Goal: Transaction & Acquisition: Purchase product/service

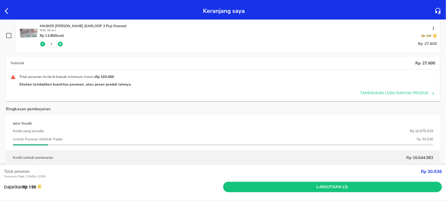
scroll to position [149, 0]
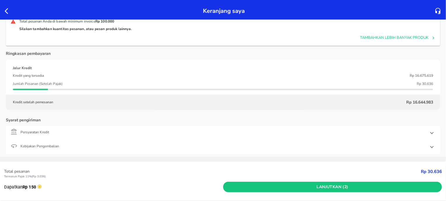
click at [9, 10] on icon "button" at bounding box center [8, 11] width 7 height 7
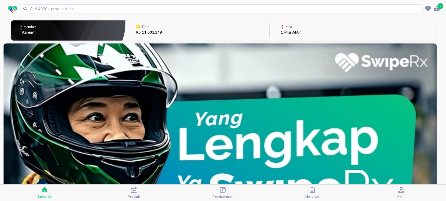
click at [313, 188] on icon "button" at bounding box center [312, 190] width 6 height 6
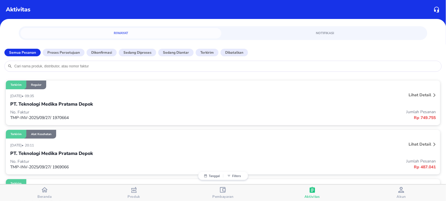
click at [149, 67] on input "search" at bounding box center [226, 66] width 424 height 5
type input "lames"
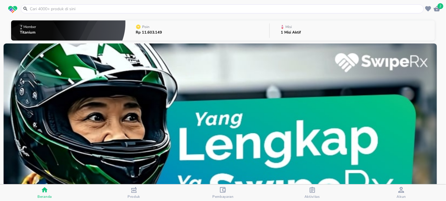
click at [101, 15] on header "2" at bounding box center [223, 9] width 446 height 18
click at [103, 13] on div at bounding box center [222, 8] width 403 height 9
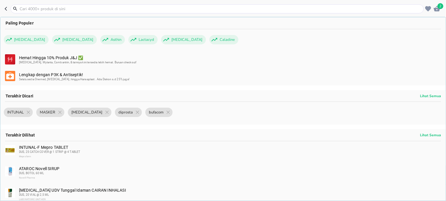
click at [106, 9] on input "text" at bounding box center [220, 9] width 403 height 6
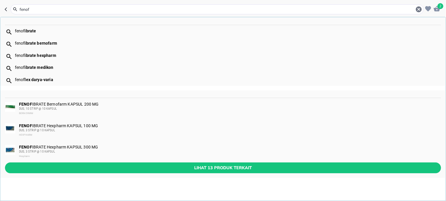
type input "fenof"
click at [100, 121] on div "FENOF IBRATE Hexpharm KAPSUL 100 MG DUS, 3 STRIP @ 10 KAPSUL HEXPHARM" at bounding box center [222, 131] width 445 height 22
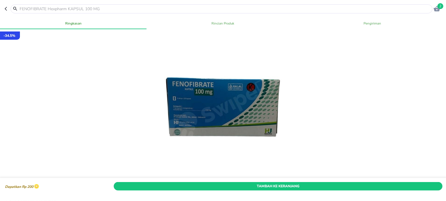
scroll to position [149, 0]
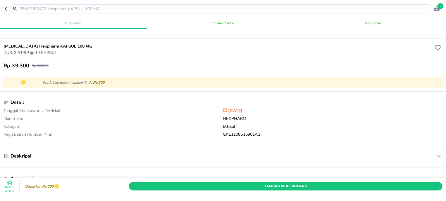
click at [226, 181] on div "Tambah Ke Keranjang" at bounding box center [286, 186] width 316 height 11
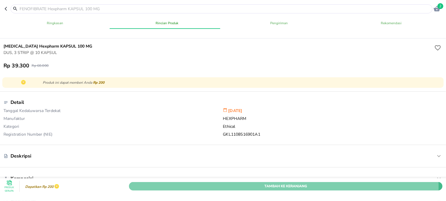
click at [228, 183] on span "Tambah Ke Keranjang" at bounding box center [285, 186] width 304 height 6
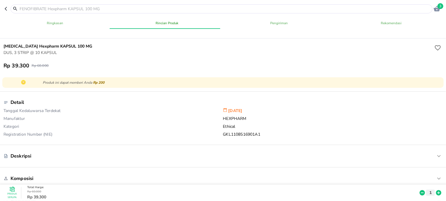
click at [435, 7] on icon "button" at bounding box center [436, 8] width 7 height 7
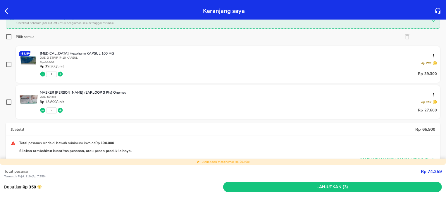
scroll to position [74, 0]
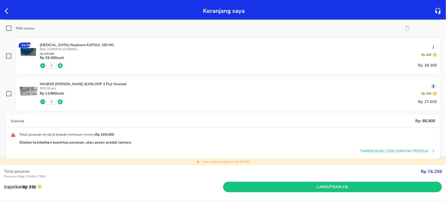
click at [431, 86] on icon "button" at bounding box center [433, 86] width 5 height 5
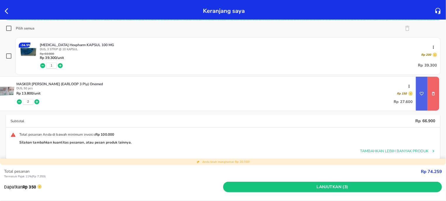
click at [427, 92] on button "remove item" at bounding box center [433, 94] width 12 height 12
checkbox input "true"
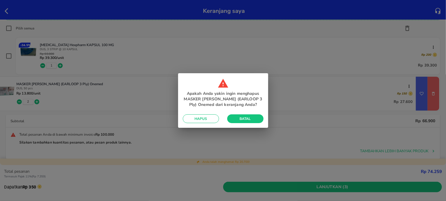
click at [200, 120] on span "Hapus" at bounding box center [200, 119] width 27 height 5
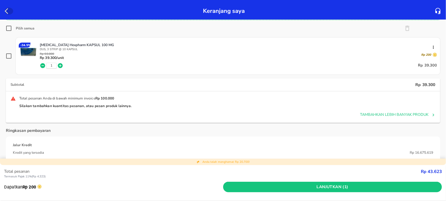
click at [5, 12] on icon "button" at bounding box center [8, 11] width 7 height 7
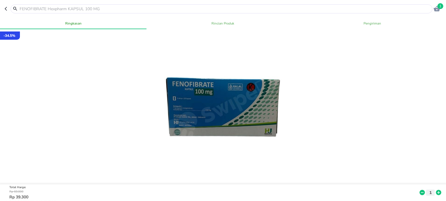
click at [47, 9] on input "text" at bounding box center [225, 9] width 412 height 6
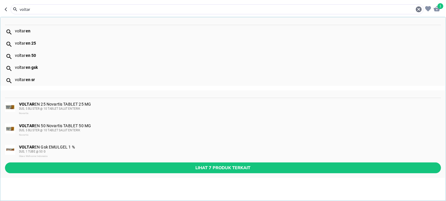
type input "voltar"
click at [92, 106] on div "VOLTAR EN 25 Novartis TABLET 25 MG DUS, 5 BLISTER @ 10 TABLET SALUT ENTERIK Nov…" at bounding box center [229, 109] width 421 height 14
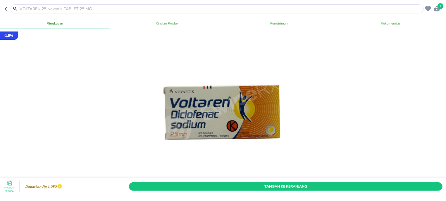
scroll to position [111, 0]
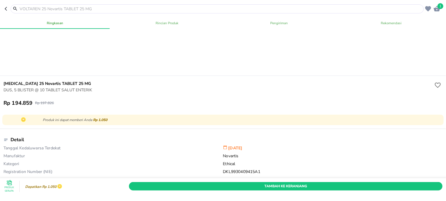
click at [70, 8] on input "text" at bounding box center [220, 9] width 403 height 6
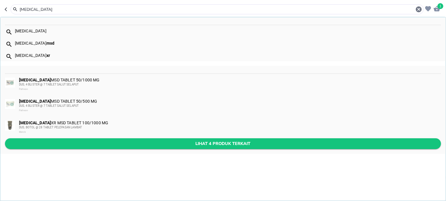
type input "[MEDICAL_DATA]"
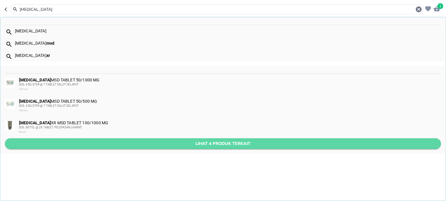
click at [120, 145] on span "Lihat 4 produk terkait" at bounding box center [223, 143] width 426 height 7
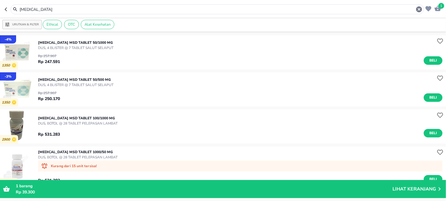
click at [19, 6] on input "[MEDICAL_DATA]" at bounding box center [217, 9] width 396 height 6
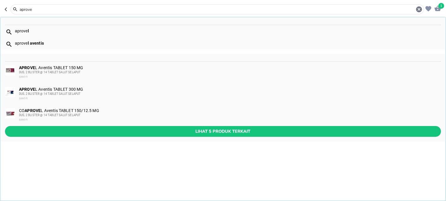
type input "aprove"
click at [90, 72] on div "DUS, 2 BLISTER @ 14 TABLET SALUT SELAPUT" at bounding box center [229, 72] width 421 height 5
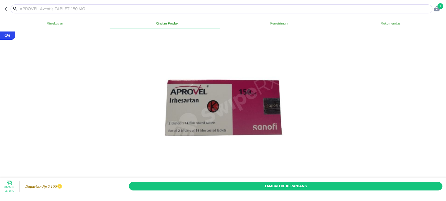
scroll to position [37, 0]
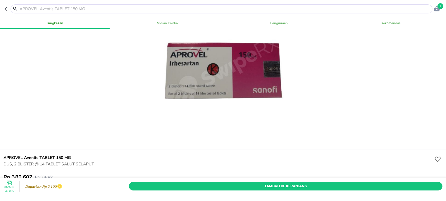
click at [83, 7] on input "text" at bounding box center [225, 9] width 412 height 6
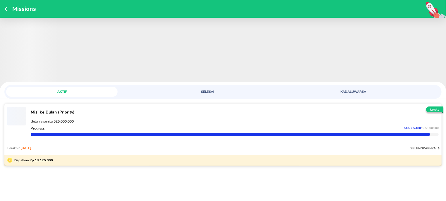
click at [5, 6] on div "Missions" at bounding box center [223, 9] width 446 height 18
click at [5, 11] on icon "button" at bounding box center [7, 9] width 5 height 5
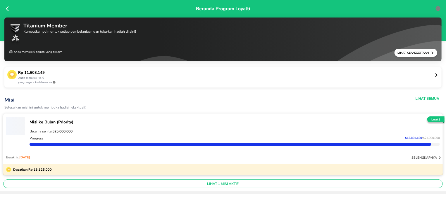
click at [8, 8] on icon at bounding box center [9, 9] width 6 height 6
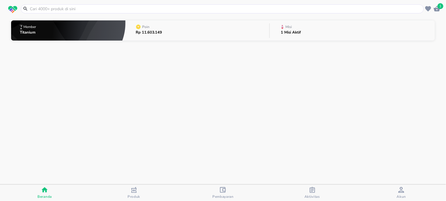
click at [36, 4] on header "1" at bounding box center [223, 9] width 446 height 18
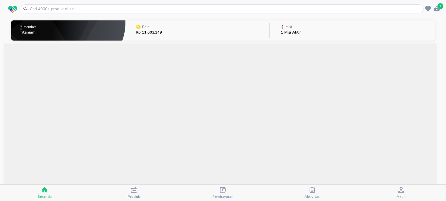
click at [36, 8] on input "text" at bounding box center [225, 9] width 393 height 6
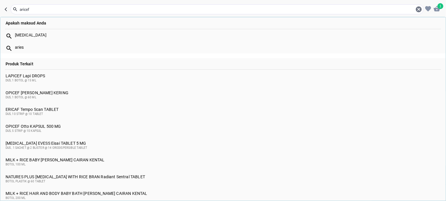
type input "aricef"
click at [75, 142] on div "[MEDICAL_DATA] EVESS Eisai TABLET 5 MG DUS , 1 SACHET @ 2 BLISTER @ 14 ORODISPE…" at bounding box center [223, 145] width 435 height 9
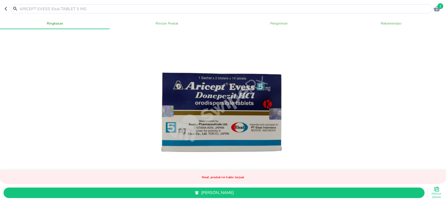
click at [109, 8] on input "text" at bounding box center [225, 9] width 412 height 6
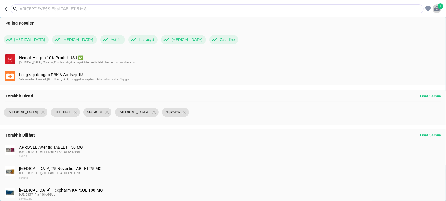
click at [433, 7] on div "1" at bounding box center [436, 8] width 9 height 9
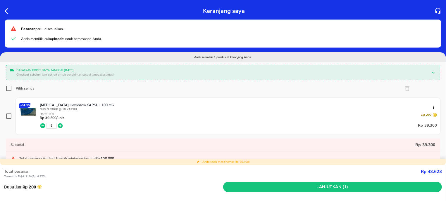
click at [7, 9] on icon "button" at bounding box center [7, 11] width 4 height 6
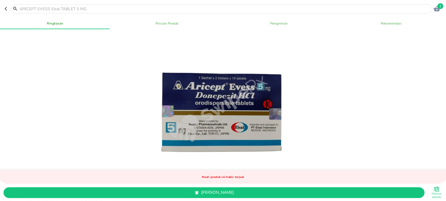
click at [36, 10] on input "text" at bounding box center [225, 9] width 412 height 6
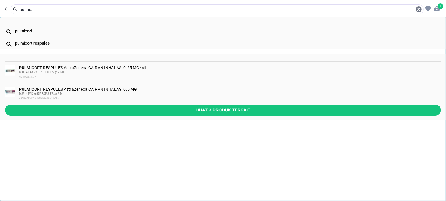
type input "pulmic"
click at [60, 65] on div "PULMIC ORT RESPULES AstraZeneca CAIRAN INHALASI 0.25 MG/ML BOX, 4 PAK @ 5 RESPU…" at bounding box center [222, 73] width 445 height 22
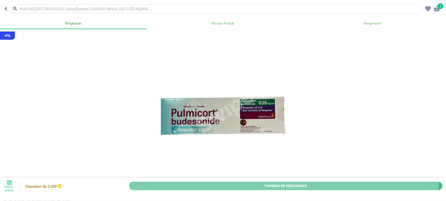
click at [202, 183] on span "Tambah Ke Keranjang" at bounding box center [285, 186] width 304 height 6
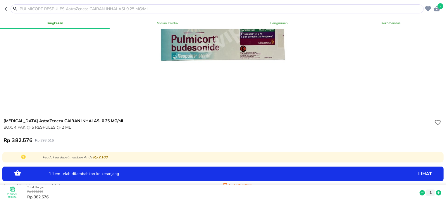
scroll to position [74, 0]
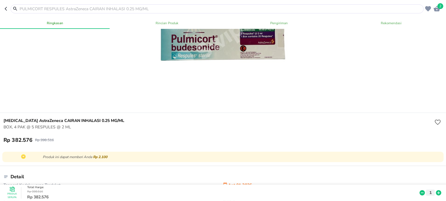
click at [65, 8] on input "text" at bounding box center [220, 9] width 403 height 6
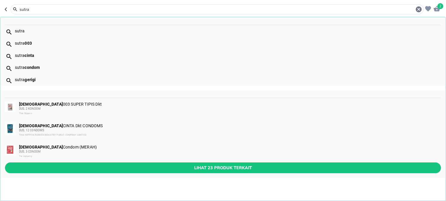
type input "sutra"
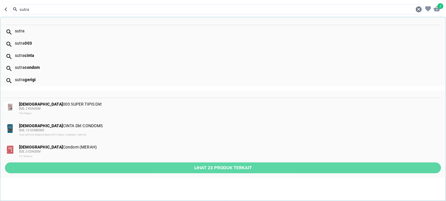
click at [71, 165] on button "Lihat 23 produk terkait" at bounding box center [223, 168] width 436 height 11
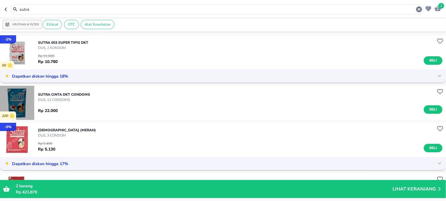
click at [24, 100] on img "button" at bounding box center [17, 103] width 34 height 34
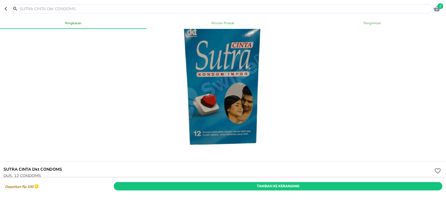
scroll to position [37, 0]
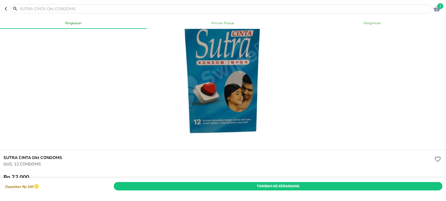
click at [195, 106] on div at bounding box center [222, 72] width 139 height 139
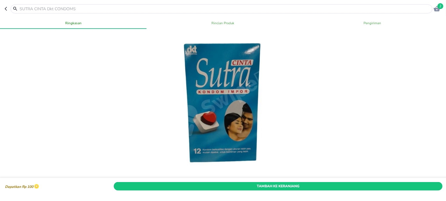
scroll to position [0, 0]
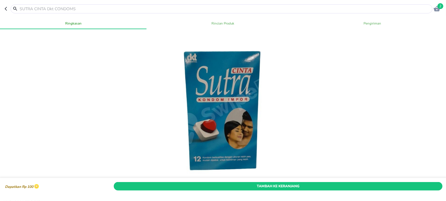
click at [53, 12] on input "text" at bounding box center [225, 9] width 412 height 6
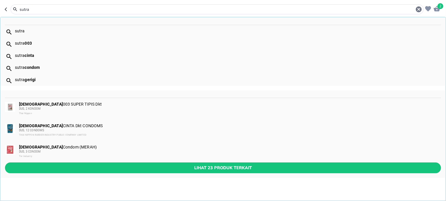
type input "sutra"
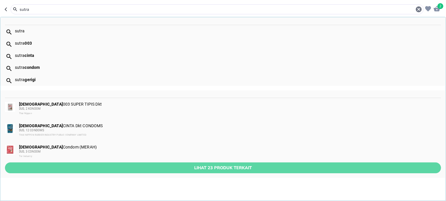
click at [115, 167] on span "Lihat 23 produk terkait" at bounding box center [223, 168] width 426 height 7
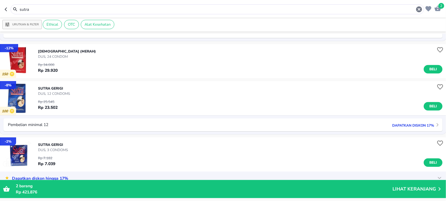
scroll to position [223, 0]
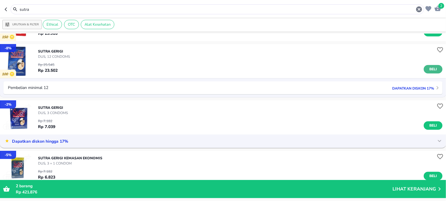
click at [428, 66] on span "Beli" at bounding box center [433, 69] width 10 height 6
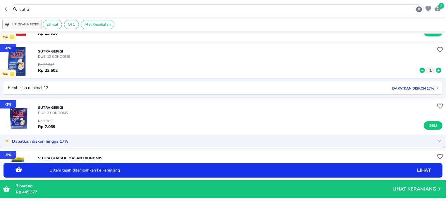
click at [436, 69] on icon at bounding box center [438, 70] width 5 height 5
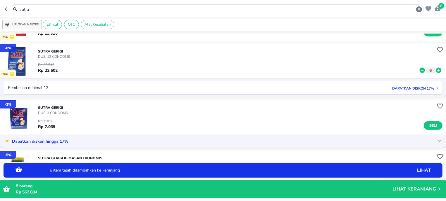
click at [436, 69] on icon at bounding box center [438, 70] width 5 height 5
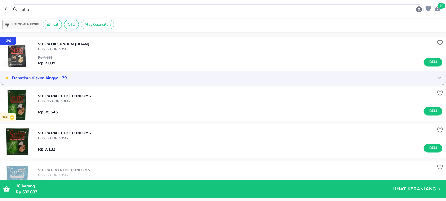
scroll to position [632, 0]
click at [21, 98] on img "button" at bounding box center [17, 105] width 34 height 34
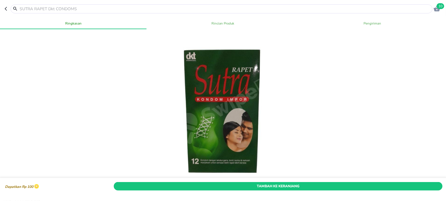
click at [43, 11] on input "text" at bounding box center [225, 9] width 412 height 6
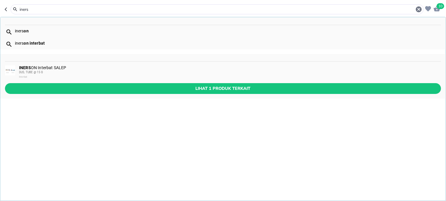
type input "iners"
click at [124, 65] on div "INERS ON Interbat SALEP DUS, TUBE @ 15 G Interbat" at bounding box center [229, 72] width 421 height 14
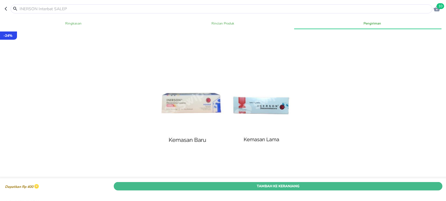
click at [294, 183] on span "Tambah Ke Keranjang" at bounding box center [278, 186] width 320 height 6
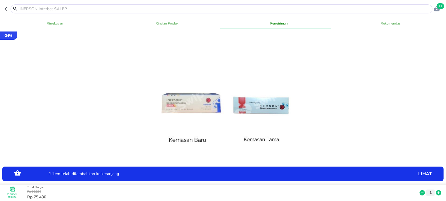
click at [436, 191] on icon at bounding box center [438, 193] width 5 height 5
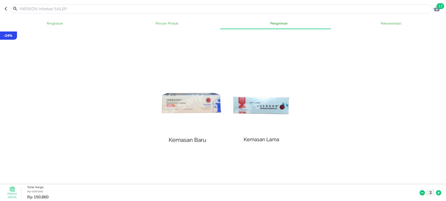
click at [77, 9] on input "text" at bounding box center [225, 9] width 412 height 6
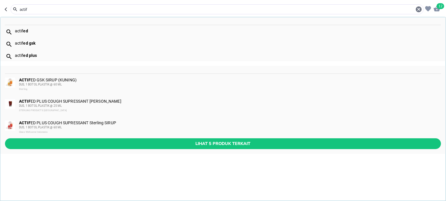
type input "actif"
click at [78, 81] on div "ACTIF ED GSK SIRUP (KUNING) DUS, 1 BOTOL PLASTIK @ 60 ML Sterling" at bounding box center [229, 85] width 421 height 14
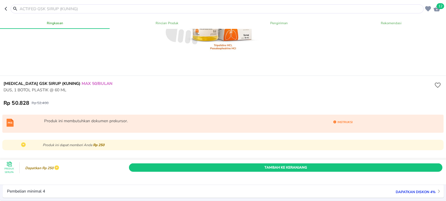
scroll to position [186, 0]
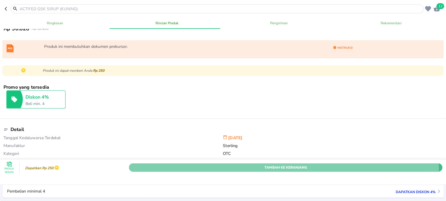
click at [223, 165] on span "Tambah Ke Keranjang" at bounding box center [285, 168] width 304 height 6
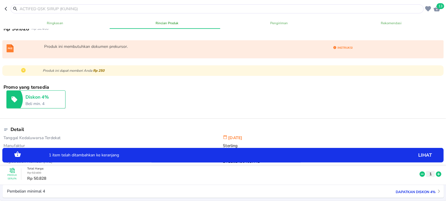
click at [436, 172] on icon at bounding box center [438, 174] width 5 height 5
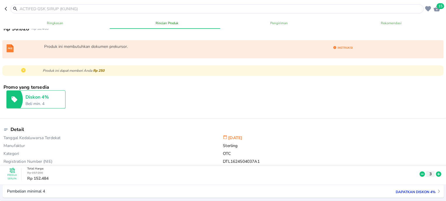
click at [84, 5] on div at bounding box center [217, 8] width 413 height 9
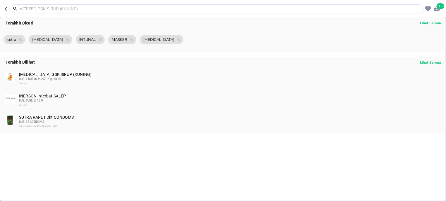
click at [82, 9] on input "text" at bounding box center [220, 9] width 403 height 6
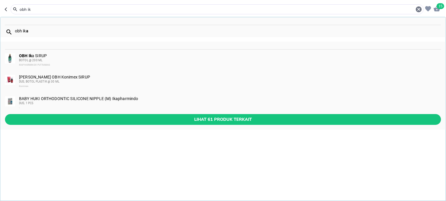
type input "obh ik"
click at [81, 63] on div "IKAPHARMINDO PUTRAMAS" at bounding box center [229, 65] width 421 height 5
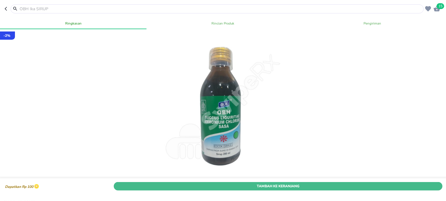
click at [228, 183] on span "Tambah Ke Keranjang" at bounding box center [278, 186] width 320 height 6
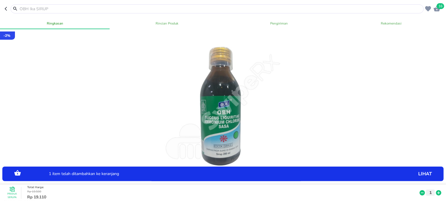
click at [433, 185] on div "Produk Serupa Total Harga : Rp 19.500 Rp 19.110 1" at bounding box center [224, 193] width 445 height 16
click at [434, 190] on icon at bounding box center [438, 193] width 8 height 6
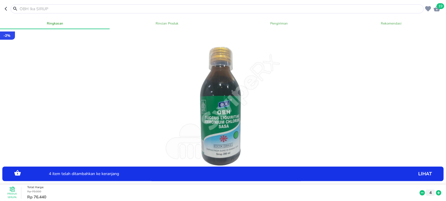
click at [75, 9] on input "text" at bounding box center [220, 9] width 403 height 6
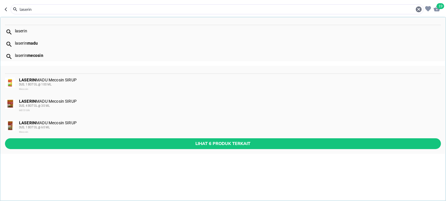
type input "laserin"
click at [79, 138] on div "LASERIN MADU Mecosin SIRUP DUS, 1 BOTOL @ 60 ML Mecosin" at bounding box center [222, 128] width 445 height 22
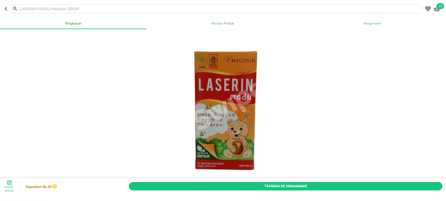
click at [72, 8] on input "text" at bounding box center [220, 9] width 403 height 6
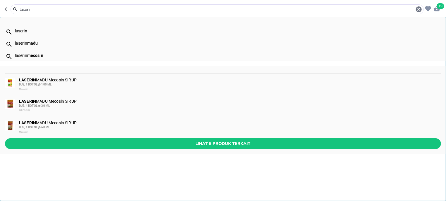
type input "laserin"
click at [113, 143] on span "Lihat 6 produk terkait" at bounding box center [223, 143] width 426 height 7
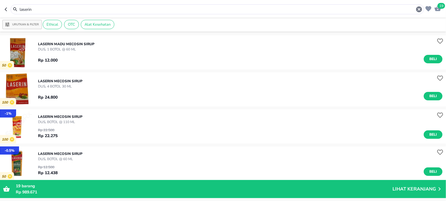
scroll to position [149, 0]
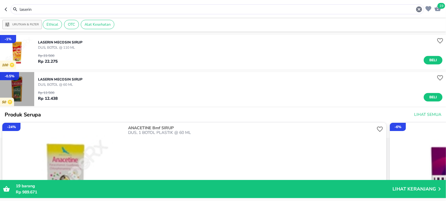
click at [23, 92] on img "button" at bounding box center [17, 89] width 34 height 34
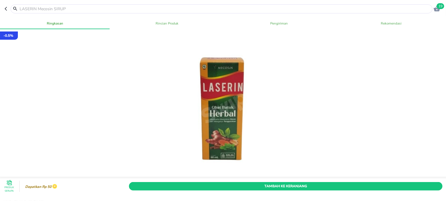
scroll to position [37, 0]
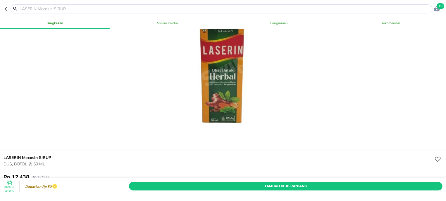
click at [100, 6] on div at bounding box center [222, 8] width 422 height 9
click at [99, 6] on input "text" at bounding box center [225, 9] width 412 height 6
click at [95, 11] on input "text" at bounding box center [225, 9] width 412 height 6
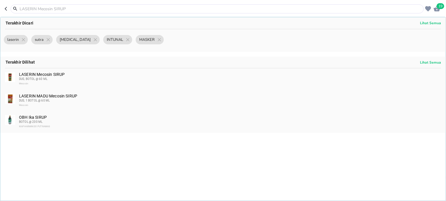
click at [98, 10] on input "text" at bounding box center [220, 9] width 403 height 6
click at [101, 8] on input "text" at bounding box center [220, 9] width 403 height 6
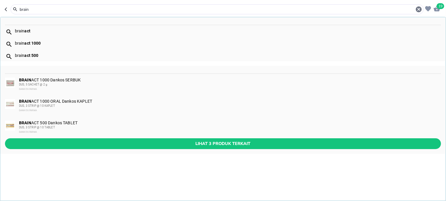
type input "brain"
click at [103, 121] on div "BRAIN ACT 500 Dankos TABLET DUS, 3 STRIP @ 10 TABLET DANKOS FARMA" at bounding box center [229, 128] width 421 height 14
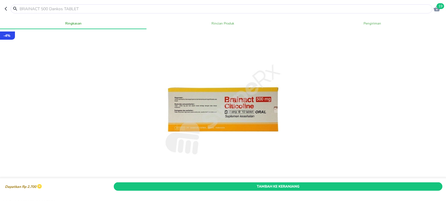
scroll to position [111, 0]
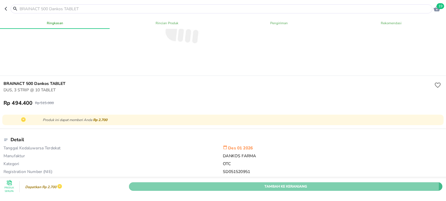
click at [196, 183] on span "Tambah Ke Keranjang" at bounding box center [285, 186] width 304 height 6
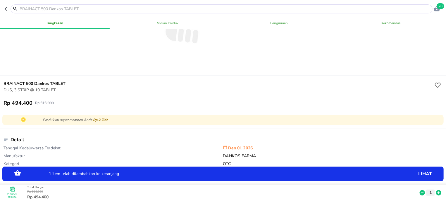
scroll to position [0, 0]
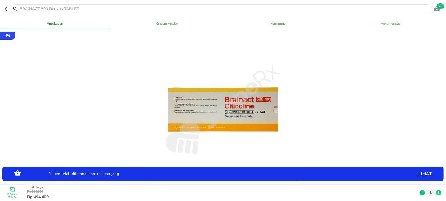
click at [135, 8] on input "text" at bounding box center [225, 9] width 412 height 6
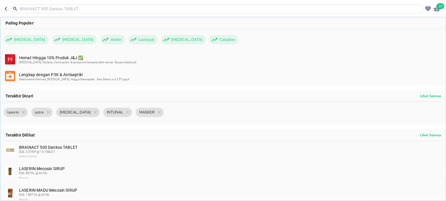
click at [438, 11] on icon "button" at bounding box center [436, 9] width 6 height 6
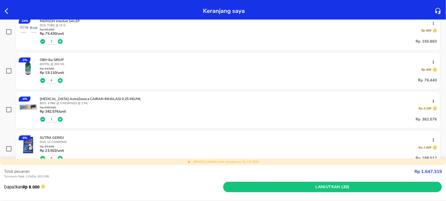
scroll to position [74, 0]
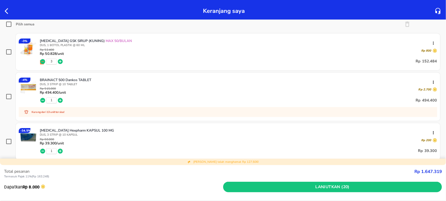
click at [36, 86] on img at bounding box center [28, 87] width 19 height 19
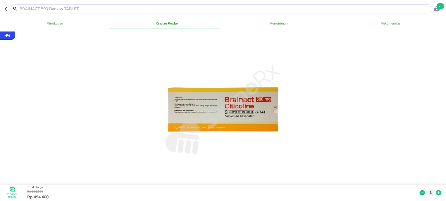
scroll to position [260, 0]
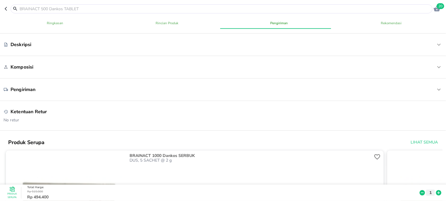
click at [210, 7] on input "text" at bounding box center [225, 9] width 412 height 6
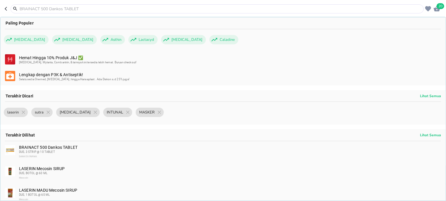
click at [210, 7] on input "text" at bounding box center [220, 9] width 403 height 6
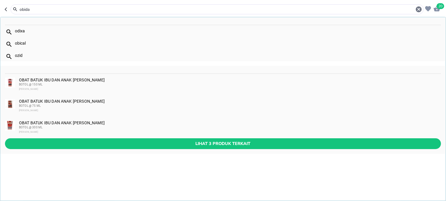
type input "obida"
click at [132, 105] on div "BOTOL @ 75 ML" at bounding box center [229, 106] width 421 height 5
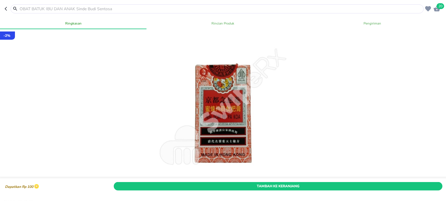
click at [359, 181] on div "Tambah Ke Keranjang" at bounding box center [277, 186] width 331 height 11
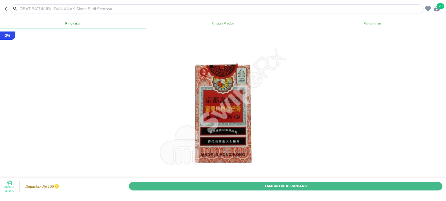
click at [430, 183] on span "Tambah Ke Keranjang" at bounding box center [285, 186] width 304 height 6
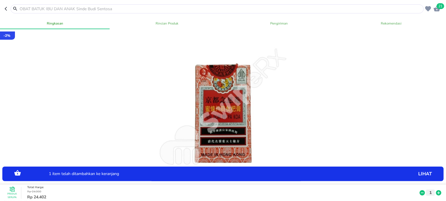
click at [436, 185] on div "Produk Serupa Total Harga : Rp 24.900 Rp 24.402 1" at bounding box center [224, 193] width 445 height 16
click at [436, 191] on icon at bounding box center [438, 193] width 5 height 5
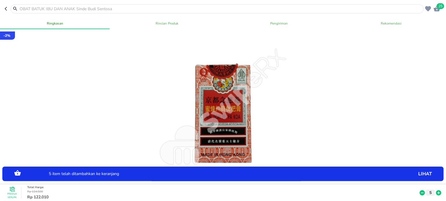
click at [436, 191] on icon at bounding box center [438, 193] width 5 height 5
click at [150, 9] on input "text" at bounding box center [220, 9] width 403 height 6
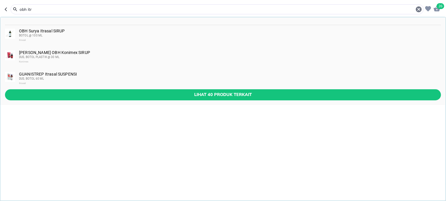
type input "obh itr"
click at [148, 36] on div "BOTOL @ 100 ML" at bounding box center [229, 35] width 421 height 5
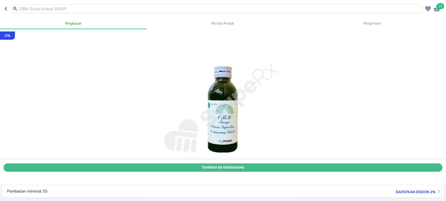
click at [353, 164] on button "Tambah Ke Keranjang" at bounding box center [223, 168] width 439 height 8
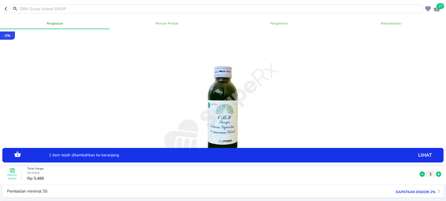
click at [436, 172] on icon at bounding box center [438, 174] width 5 height 5
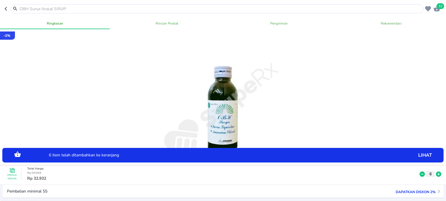
click at [436, 172] on icon at bounding box center [438, 174] width 5 height 5
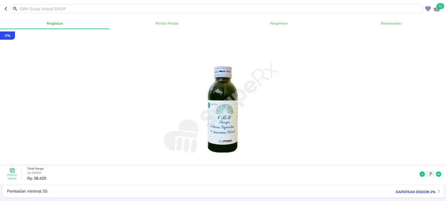
click at [64, 10] on input "text" at bounding box center [220, 9] width 403 height 6
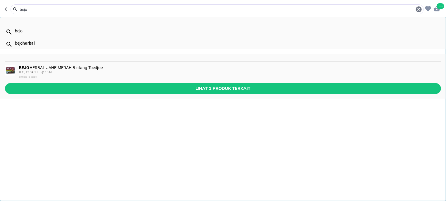
type input "bejo"
click at [71, 69] on div "BEJO HERBAL JAHE MERAH Bintang Toedjoe DUS, 12 SACHET @ 15 ML Bintang Toedjoe" at bounding box center [229, 72] width 421 height 14
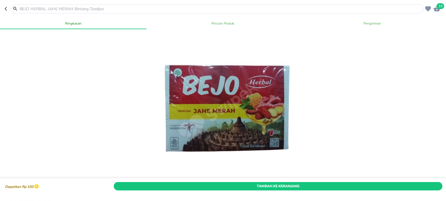
click at [319, 183] on span "Tambah Ke Keranjang" at bounding box center [278, 186] width 320 height 6
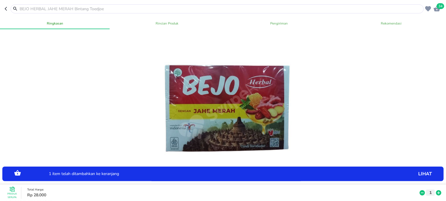
click at [140, 6] on div at bounding box center [217, 8] width 413 height 9
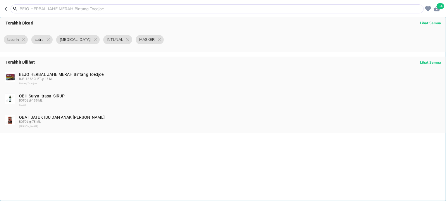
click at [139, 9] on input "text" at bounding box center [220, 9] width 403 height 6
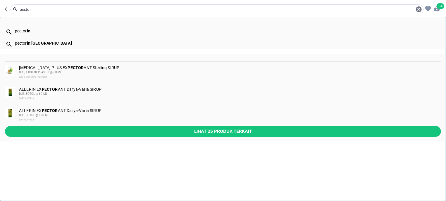
type input "pector"
click at [77, 32] on div "pector in" at bounding box center [227, 31] width 425 height 5
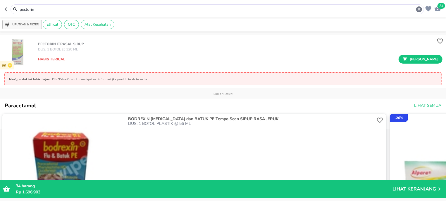
click at [77, 9] on input "pectorin" at bounding box center [217, 9] width 396 height 6
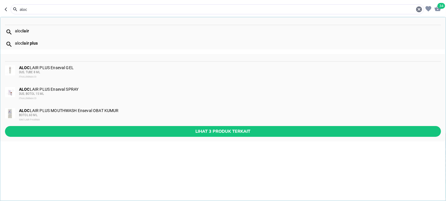
type input "aloc"
click at [89, 75] on div "DUS, TUBE 8 ML" at bounding box center [229, 72] width 421 height 5
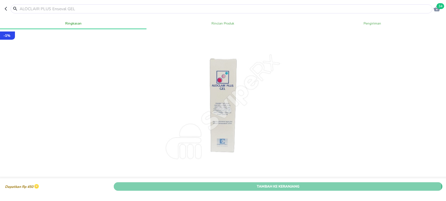
click at [276, 183] on span "Tambah Ke Keranjang" at bounding box center [278, 186] width 320 height 6
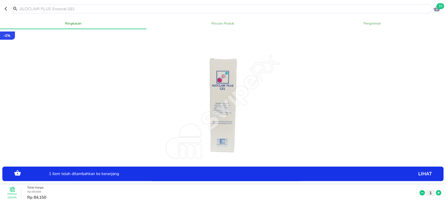
click at [436, 191] on icon at bounding box center [438, 193] width 5 height 5
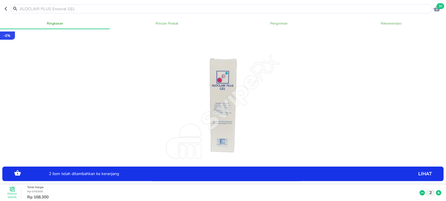
click at [96, 7] on input "text" at bounding box center [225, 9] width 412 height 6
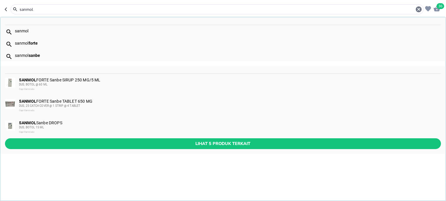
type input "sanmol"
click at [86, 143] on span "Lihat 5 produk terkait" at bounding box center [223, 143] width 426 height 7
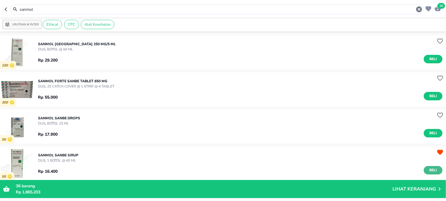
click at [429, 167] on span "Beli" at bounding box center [433, 170] width 10 height 6
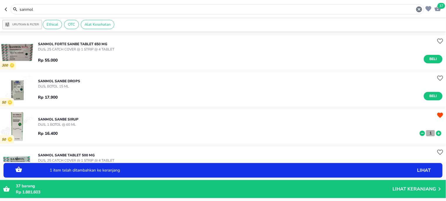
click at [427, 133] on p "1" at bounding box center [429, 133] width 5 height 6
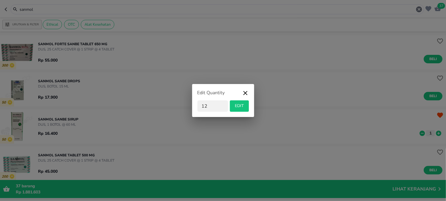
type input "12"
click at [235, 101] on button "EDIT" at bounding box center [239, 106] width 19 height 11
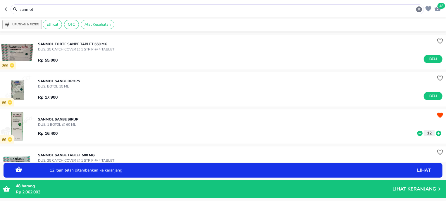
click at [138, 10] on input "sanmol" at bounding box center [217, 9] width 396 height 6
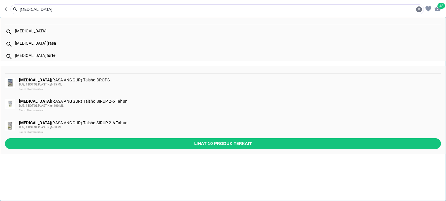
type input "[MEDICAL_DATA]"
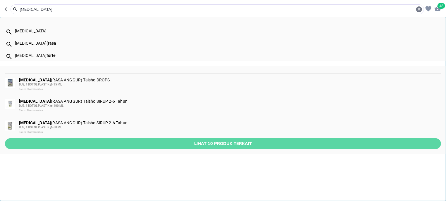
click at [140, 140] on span "Lihat 10 produk terkait" at bounding box center [223, 143] width 426 height 7
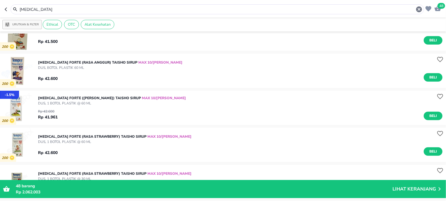
scroll to position [200, 0]
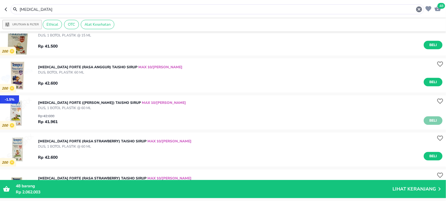
click at [429, 121] on span "Beli" at bounding box center [433, 121] width 10 height 6
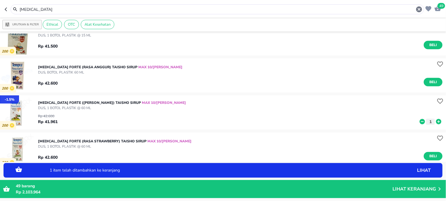
click at [436, 120] on icon at bounding box center [438, 121] width 5 height 5
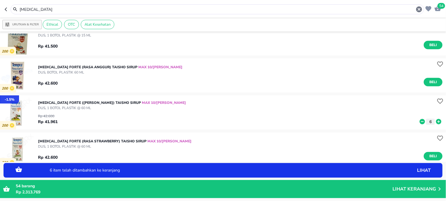
click at [59, 13] on div "[MEDICAL_DATA]" at bounding box center [220, 9] width 403 height 7
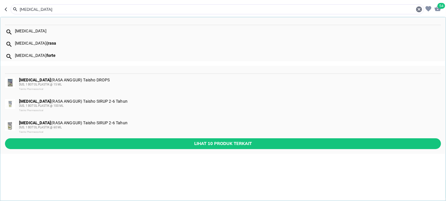
click at [59, 11] on input "[MEDICAL_DATA]" at bounding box center [217, 9] width 396 height 6
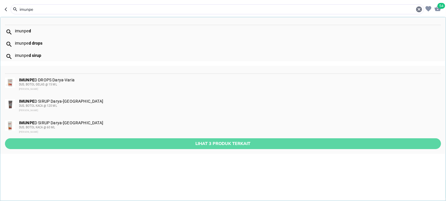
click at [71, 142] on span "Lihat 3 produk terkait" at bounding box center [223, 143] width 426 height 7
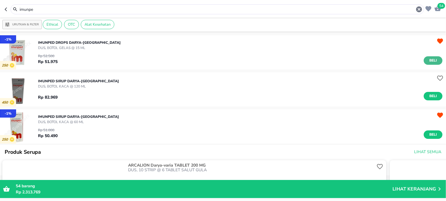
click at [431, 61] on span "Beli" at bounding box center [433, 61] width 10 height 6
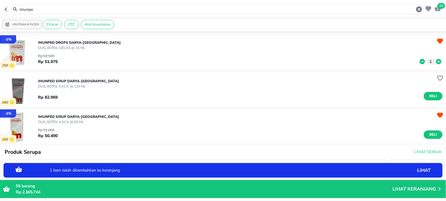
click at [436, 61] on icon at bounding box center [438, 61] width 5 height 5
click at [433, 133] on button "Beli" at bounding box center [432, 135] width 19 height 8
click at [436, 134] on icon at bounding box center [438, 135] width 5 height 5
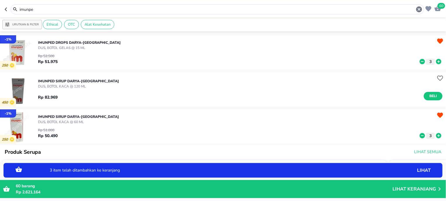
click at [436, 134] on icon at bounding box center [438, 135] width 5 height 5
click at [142, 11] on input "imunpe" at bounding box center [217, 9] width 396 height 6
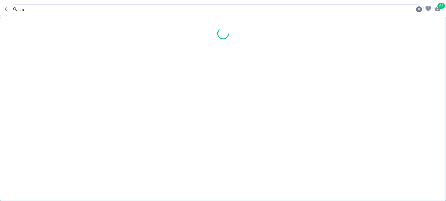
type input "i"
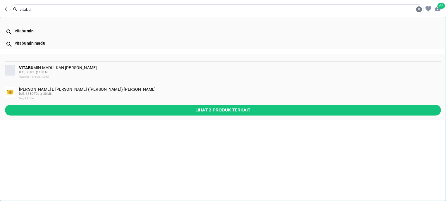
type input "vitabu"
click at [86, 74] on div "DUS, BOTOL @ 130 ML" at bounding box center [229, 72] width 421 height 5
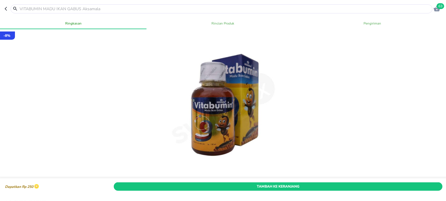
click at [356, 183] on span "Tambah Ke Keranjang" at bounding box center [278, 186] width 320 height 6
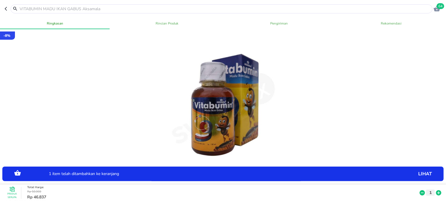
click at [436, 191] on icon at bounding box center [438, 193] width 5 height 5
click at [105, 9] on input "text" at bounding box center [225, 9] width 412 height 6
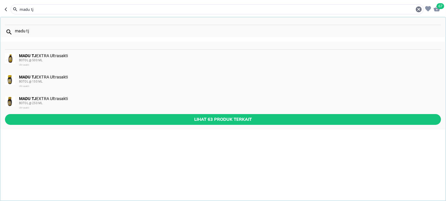
type input "madu tj"
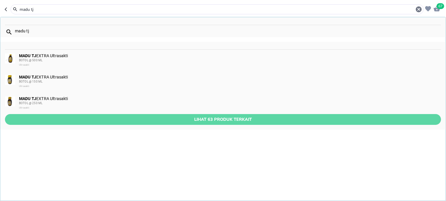
click at [139, 118] on span "Lihat 63 produk terkait" at bounding box center [223, 119] width 426 height 7
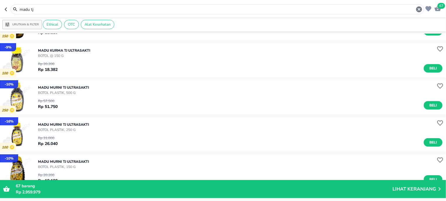
scroll to position [409, 0]
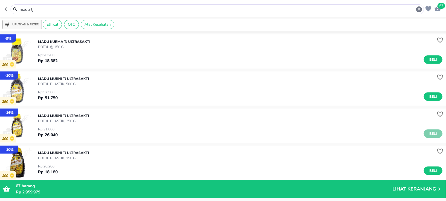
click at [428, 136] on span "Beli" at bounding box center [433, 134] width 10 height 6
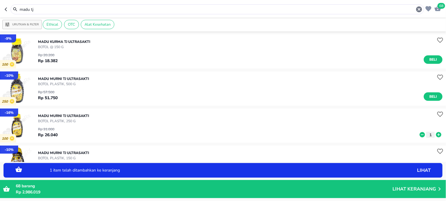
click at [436, 133] on icon at bounding box center [438, 134] width 5 height 5
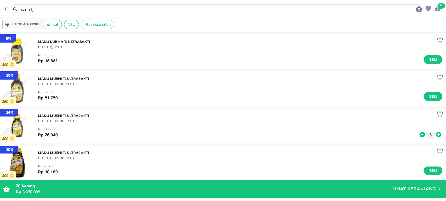
click at [88, 11] on input "madu tj" at bounding box center [217, 9] width 396 height 6
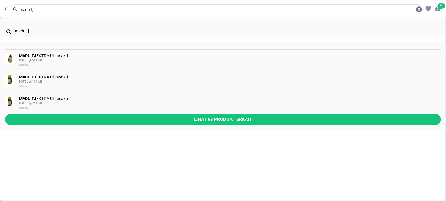
click at [88, 11] on input "madu tj" at bounding box center [217, 9] width 396 height 6
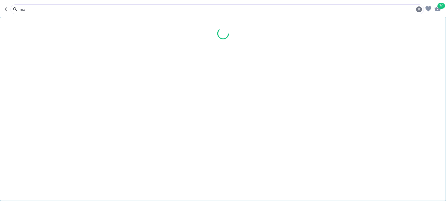
type input "m"
type input "p"
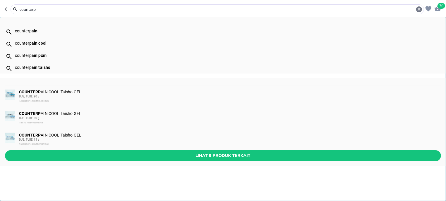
type input "counterp"
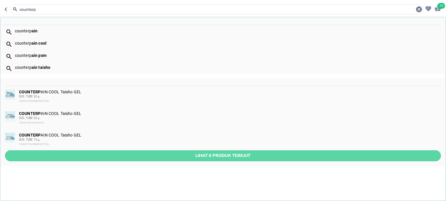
click at [137, 151] on button "Lihat 9 produk terkait" at bounding box center [223, 155] width 436 height 11
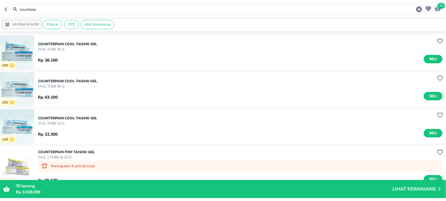
click at [55, 12] on input "counterp" at bounding box center [217, 9] width 396 height 6
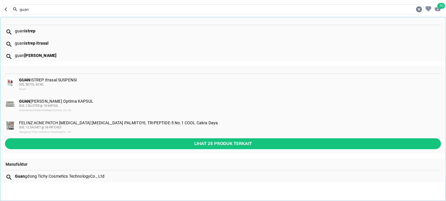
type input "guan"
click at [50, 82] on div "GUAN ISTREP Itrasal SUSPENSI DUS, BOTOL 60 ML Itrasal" at bounding box center [229, 85] width 421 height 14
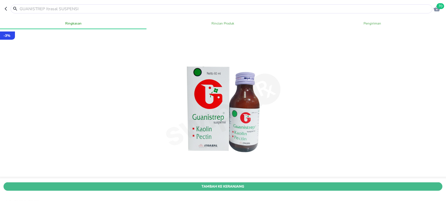
click at [231, 182] on button "Tambah Ke Keranjang" at bounding box center [223, 186] width 439 height 8
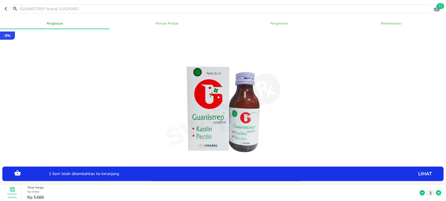
click at [436, 191] on icon at bounding box center [438, 193] width 5 height 5
click at [64, 9] on input "text" at bounding box center [225, 9] width 412 height 6
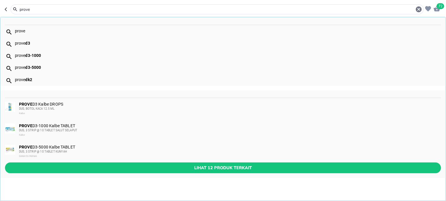
type input "prove"
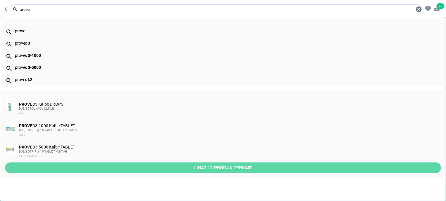
click at [64, 164] on button "Lihat 12 produk terkait" at bounding box center [223, 168] width 436 height 11
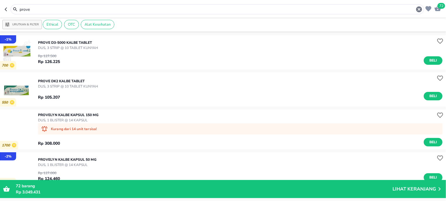
scroll to position [111, 0]
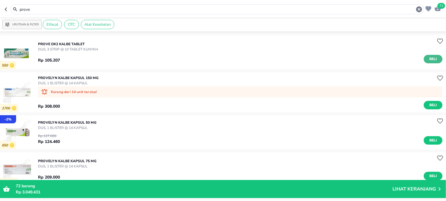
click at [428, 59] on span "Beli" at bounding box center [433, 59] width 10 height 6
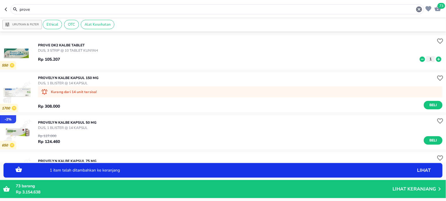
click at [436, 60] on icon at bounding box center [438, 58] width 5 height 5
click at [40, 10] on input "prove" at bounding box center [217, 9] width 396 height 6
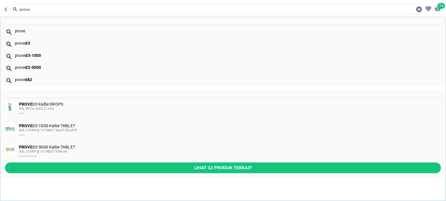
click at [40, 10] on input "prove" at bounding box center [217, 9] width 396 height 6
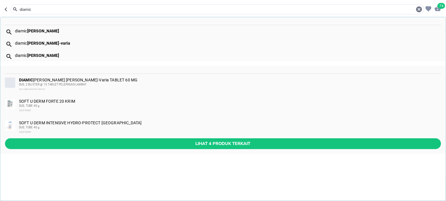
type input "diamic"
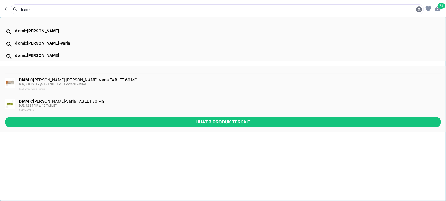
click at [64, 86] on div "DUS, 2 BLISTER @ 15 TABLET PELEPASAN LAMBAT" at bounding box center [229, 84] width 421 height 5
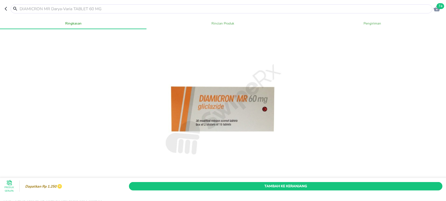
click at [282, 183] on div "Produk Serupa Dapatkan Rp 1.250 Tambah Ke Keranjang" at bounding box center [223, 187] width 448 height 16
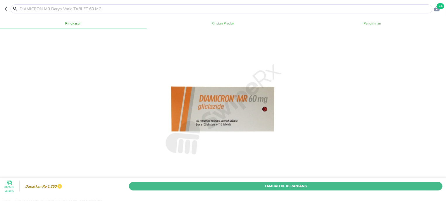
click at [285, 183] on span "Tambah Ke Keranjang" at bounding box center [285, 186] width 304 height 6
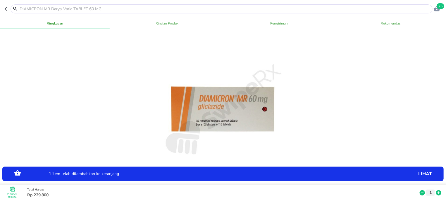
click at [437, 9] on icon "button" at bounding box center [436, 8] width 7 height 7
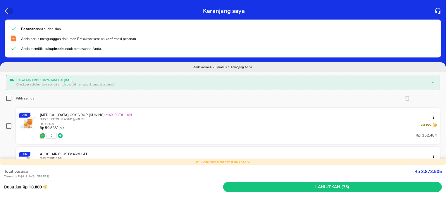
click at [7, 11] on icon "button" at bounding box center [8, 11] width 7 height 7
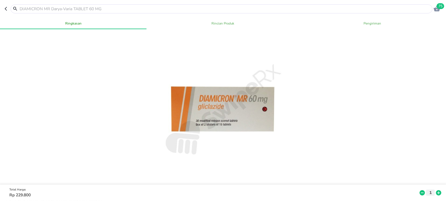
click at [50, 5] on div at bounding box center [222, 8] width 422 height 9
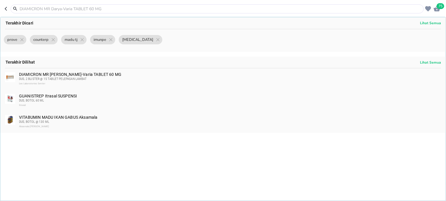
click at [48, 12] on div at bounding box center [217, 8] width 413 height 9
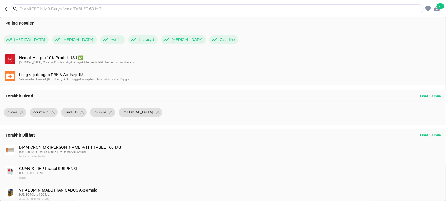
click at [51, 10] on input "text" at bounding box center [220, 9] width 403 height 6
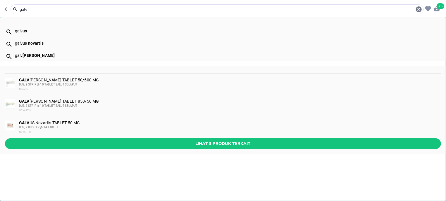
type input "galv"
click at [94, 84] on div "DUS, 3 STRIP @ 10 TABLET SALUT SELAPUT" at bounding box center [229, 84] width 421 height 5
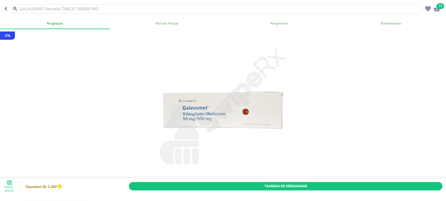
scroll to position [149, 0]
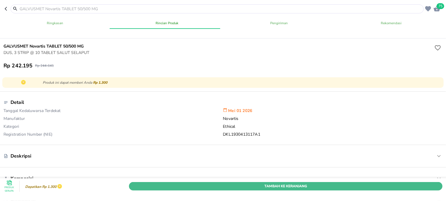
click at [174, 183] on span "Tambah Ke Keranjang" at bounding box center [285, 186] width 304 height 6
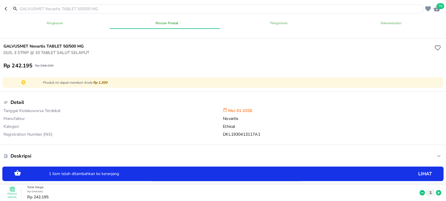
click at [53, 12] on div at bounding box center [217, 8] width 413 height 9
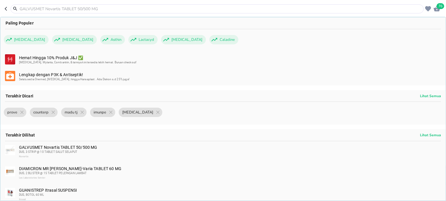
click at [54, 11] on input "text" at bounding box center [220, 9] width 403 height 6
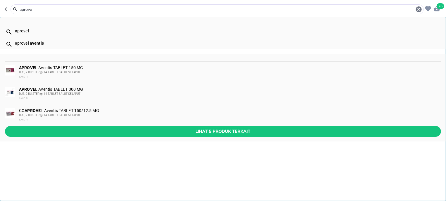
type input "aprove"
click at [50, 67] on div "APROVE L Aventis TABLET 150 MG DUS, 2 BLISTER @ 14 TABLET SALUT SELAPUT SANOFI" at bounding box center [229, 72] width 421 height 14
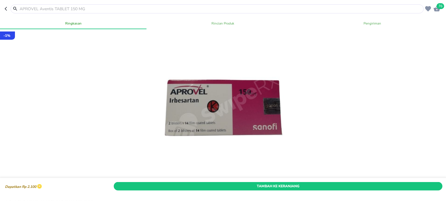
click at [138, 183] on span "Tambah Ke Keranjang" at bounding box center [278, 186] width 320 height 6
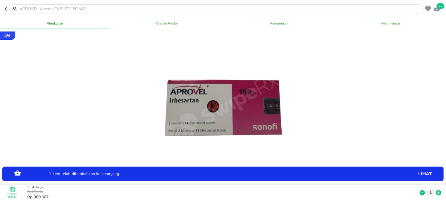
click at [58, 9] on input "text" at bounding box center [220, 9] width 403 height 6
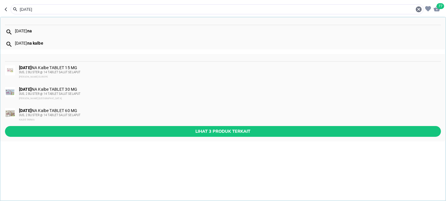
type input "[DATE]"
click at [42, 91] on div "[DATE] NA Kalbe TABLET 30 MG DUS, 2 BLISTER @ 14 TABLET SALUT SELAPUT Daichi Sa…" at bounding box center [229, 94] width 421 height 14
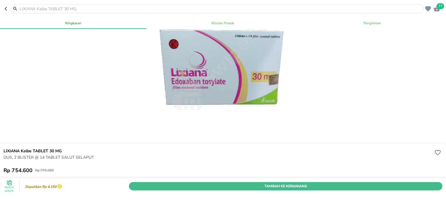
scroll to position [149, 0]
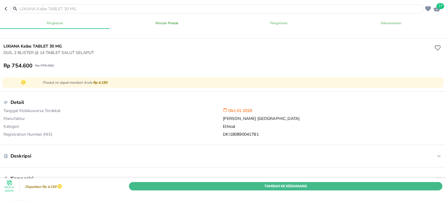
click at [195, 182] on button "Tambah Ke Keranjang" at bounding box center [285, 186] width 313 height 8
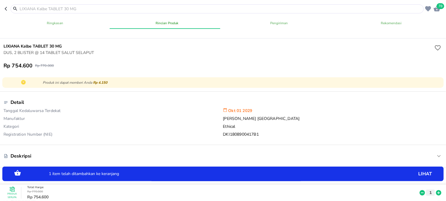
click at [63, 7] on input "text" at bounding box center [220, 9] width 403 height 6
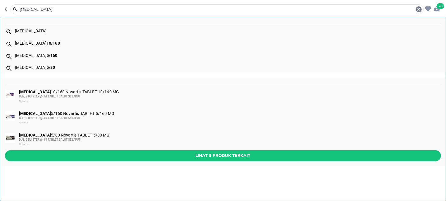
type input "[MEDICAL_DATA]"
click at [95, 114] on div "[MEDICAL_DATA] 5/160 Novartis TABLET 5/160 MG DUS, 2 BLISTER @ 14 TABLET SALUT …" at bounding box center [229, 118] width 421 height 14
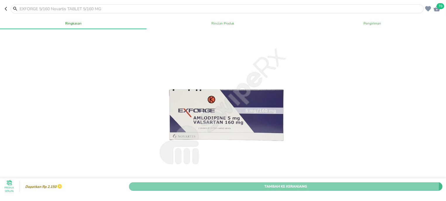
click at [221, 183] on span "Tambah Ke Keranjang" at bounding box center [285, 186] width 304 height 6
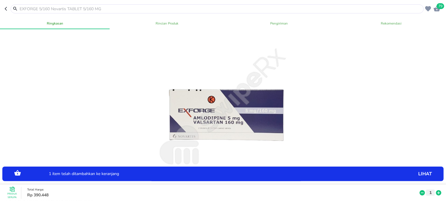
scroll to position [111, 0]
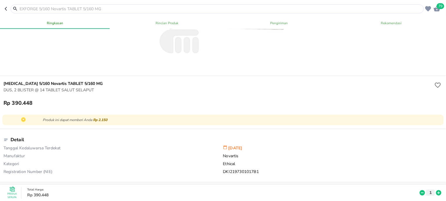
click at [66, 8] on input "text" at bounding box center [220, 9] width 403 height 6
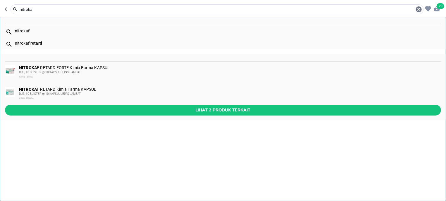
type input "nitroka"
click at [58, 93] on span "DUS, 10 BLISTER @ 10 KAPSUL LEPAS LAMBAT" at bounding box center [50, 93] width 62 height 3
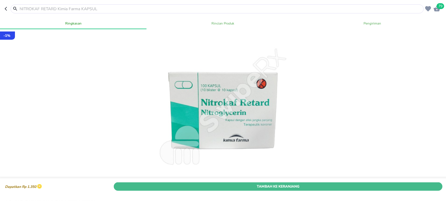
click at [186, 183] on span "Tambah Ke Keranjang" at bounding box center [278, 186] width 320 height 6
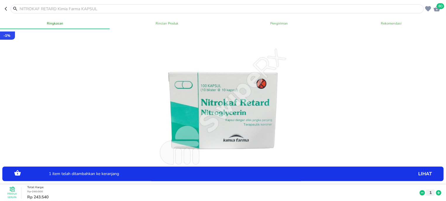
click at [48, 11] on input "text" at bounding box center [220, 9] width 403 height 6
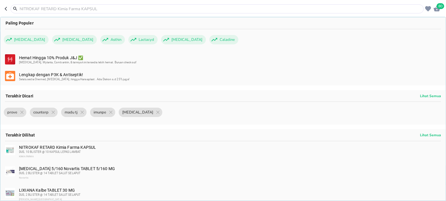
type input "l"
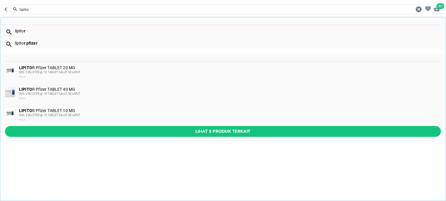
type input "lipito"
click at [81, 112] on div "LIPITO R Pfizer TABLET 10 MG DUS, 3 BLISTER @ 10 TABLET SALUT SELAPUT Pfizer" at bounding box center [229, 115] width 421 height 14
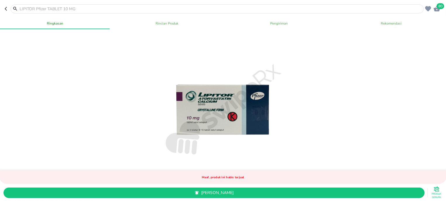
click at [56, 10] on input "text" at bounding box center [220, 9] width 403 height 6
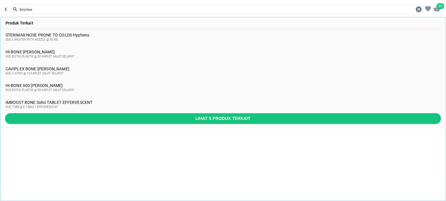
type input "bronex"
click at [436, 11] on icon "button" at bounding box center [436, 9] width 6 height 6
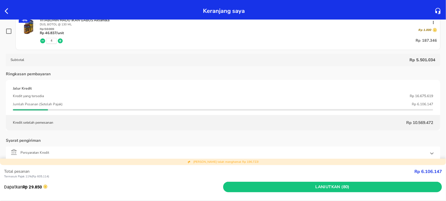
scroll to position [1041, 0]
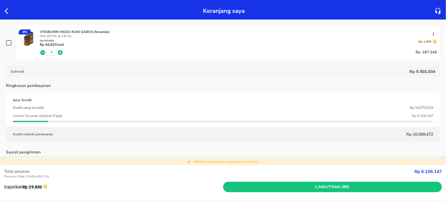
click at [6, 11] on icon "button" at bounding box center [8, 11] width 7 height 7
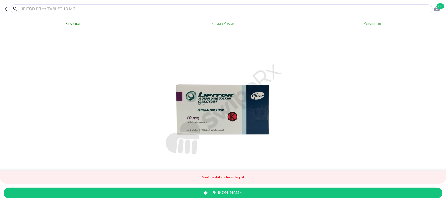
click at [50, 9] on input "text" at bounding box center [225, 9] width 412 height 6
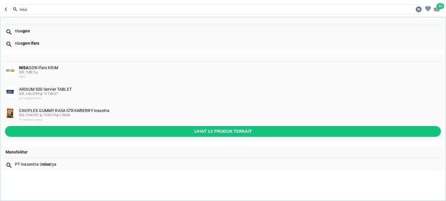
type input "nisa"
click at [73, 71] on div "DUS, TUBE 5 g" at bounding box center [229, 72] width 421 height 5
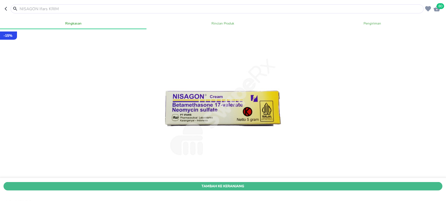
click at [255, 182] on button "Tambah Ke Keranjang" at bounding box center [223, 186] width 439 height 8
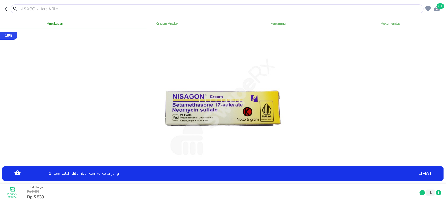
click at [436, 190] on icon at bounding box center [438, 193] width 8 height 6
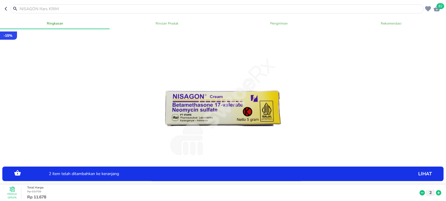
click at [436, 191] on icon at bounding box center [438, 193] width 5 height 5
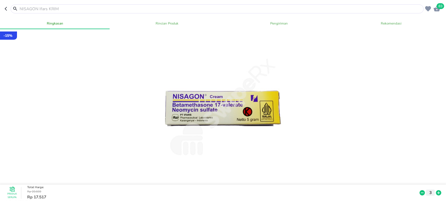
click at [105, 7] on input "text" at bounding box center [220, 9] width 403 height 6
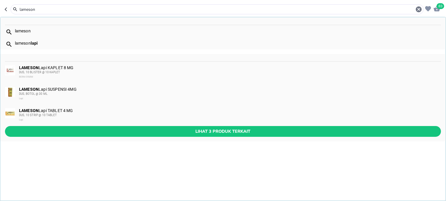
type input "lameson"
click at [69, 111] on div "LAMESON Lapi TABLET 4 MG DUS, 10 STRIP @ 10 TABLET Lapi" at bounding box center [229, 115] width 421 height 14
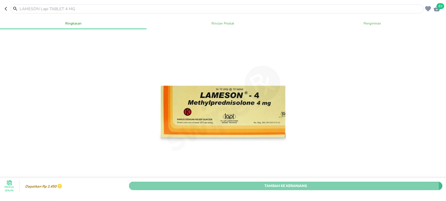
click at [193, 182] on button "Tambah Ke Keranjang" at bounding box center [285, 186] width 313 height 8
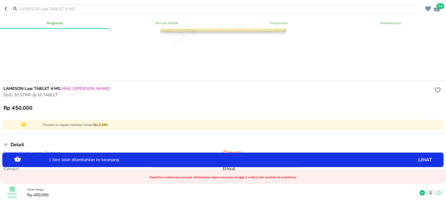
scroll to position [149, 0]
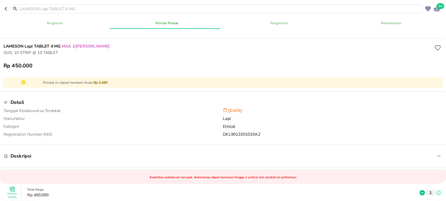
click at [49, 12] on div at bounding box center [217, 8] width 413 height 9
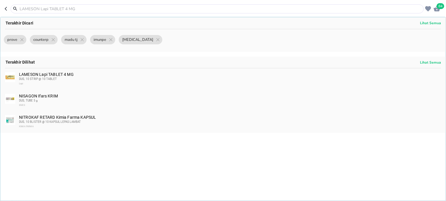
click at [51, 8] on input "text" at bounding box center [220, 9] width 403 height 6
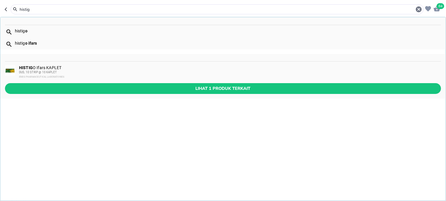
type input "histig"
click at [57, 67] on div "HISTIG O Ifars KAPLET DUS, 10 STRIP @ 10 KAPLET IFARS PHARMACEUTICAL LABORATORI…" at bounding box center [229, 72] width 421 height 14
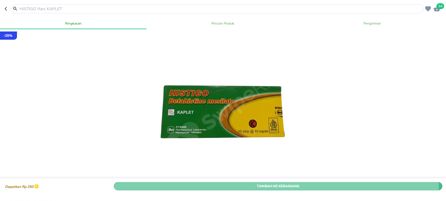
click at [190, 182] on button "Tambah Ke Keranjang" at bounding box center [278, 186] width 328 height 8
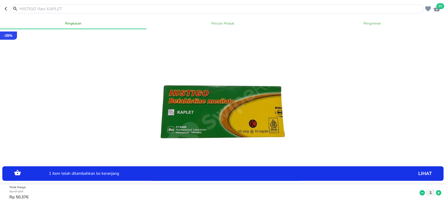
click at [56, 8] on input "text" at bounding box center [220, 9] width 403 height 6
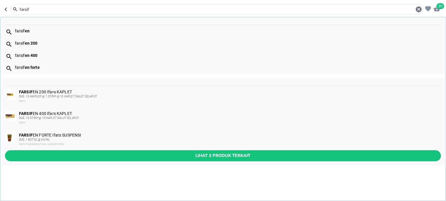
type input "farsif"
click at [93, 112] on div "FARSIF EN 400 Ifars KAPLET DUS, 10 STRIP @ 10 KAPLET SALUT SELAPUT IFARS" at bounding box center [229, 118] width 421 height 14
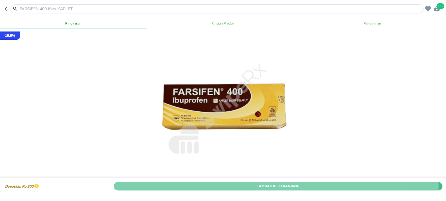
click at [217, 183] on span "Tambah Ke Keranjang" at bounding box center [278, 186] width 320 height 6
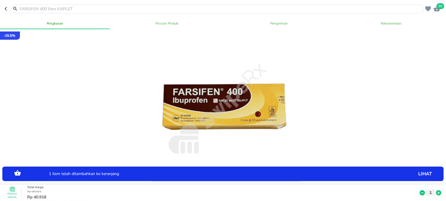
click at [67, 11] on input "text" at bounding box center [220, 9] width 403 height 6
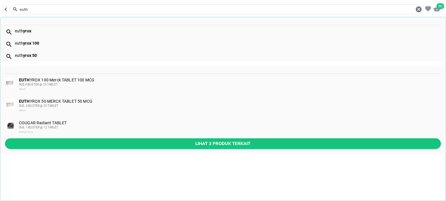
type input "euth"
click at [67, 80] on div "EUTH YROX 100 Merck TABLET 100 MCG DUS,4 BLISTER @ 25 TABLET Merck" at bounding box center [229, 85] width 421 height 14
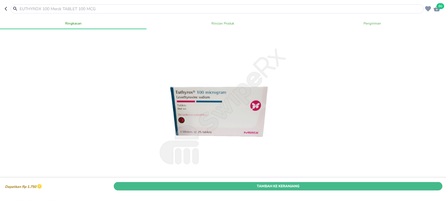
click at [188, 182] on button "Tambah Ke Keranjang" at bounding box center [278, 186] width 328 height 8
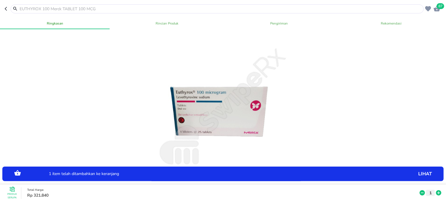
scroll to position [74, 0]
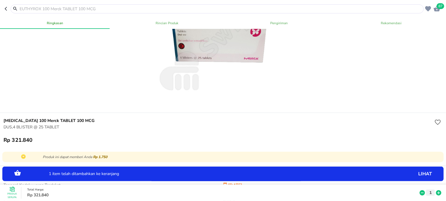
click at [33, 12] on input "text" at bounding box center [220, 9] width 403 height 6
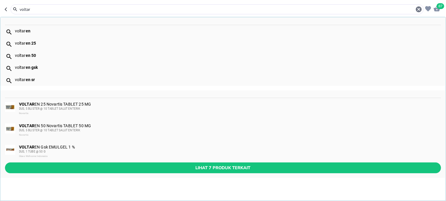
type input "voltar"
click at [88, 107] on div "DUS, 5 BLISTER @ 10 TABLET SALUT ENTERIK" at bounding box center [229, 109] width 421 height 5
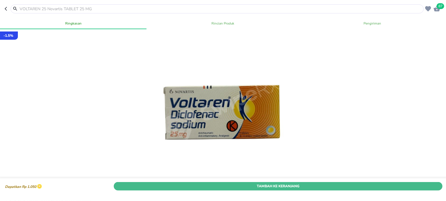
click at [185, 183] on span "Tambah Ke Keranjang" at bounding box center [278, 186] width 320 height 6
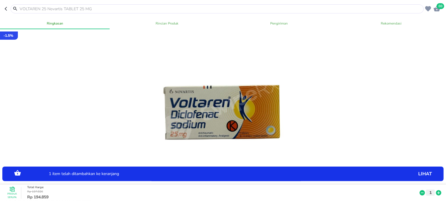
click at [60, 8] on input "text" at bounding box center [220, 9] width 403 height 6
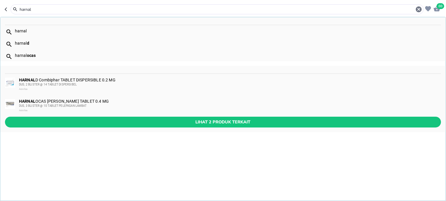
type input "harnal"
click at [67, 102] on div "HARNAL OCAS [PERSON_NAME] TABLET 0.4 MG DUS, 3 BLISTER @ 10 TABLET PELEPASAN LA…" at bounding box center [229, 106] width 421 height 14
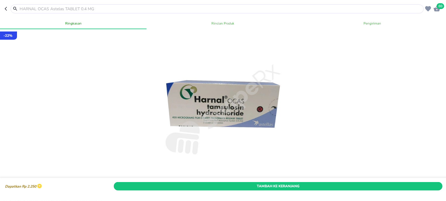
click at [197, 183] on span "Tambah Ke Keranjang" at bounding box center [278, 186] width 320 height 6
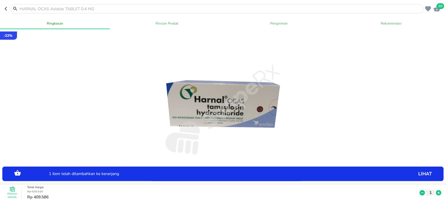
scroll to position [74, 0]
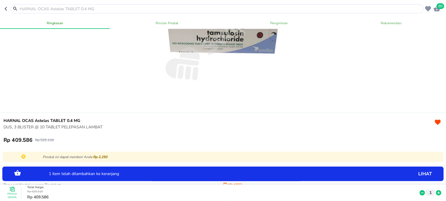
click at [65, 8] on input "text" at bounding box center [220, 9] width 403 height 6
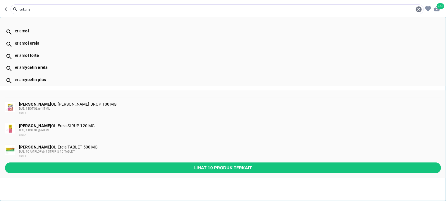
type input "erlam"
click at [94, 167] on span "Lihat 10 produk terkait" at bounding box center [223, 168] width 426 height 7
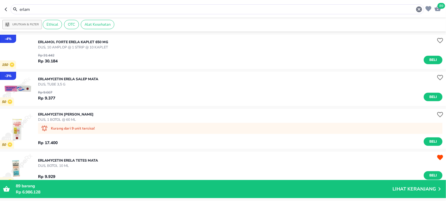
scroll to position [111, 0]
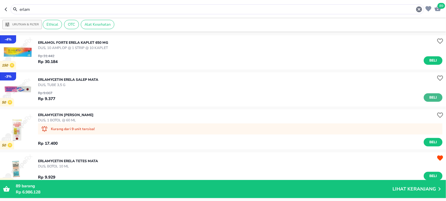
click at [429, 95] on span "Beli" at bounding box center [433, 98] width 10 height 6
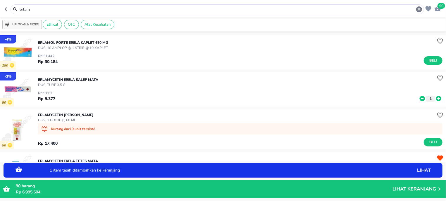
click at [436, 98] on icon at bounding box center [438, 99] width 8 height 6
click at [436, 98] on icon at bounding box center [438, 98] width 5 height 5
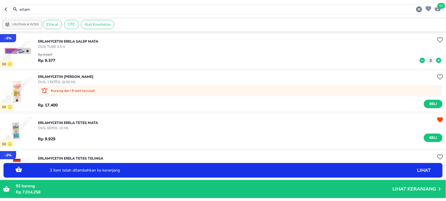
scroll to position [186, 0]
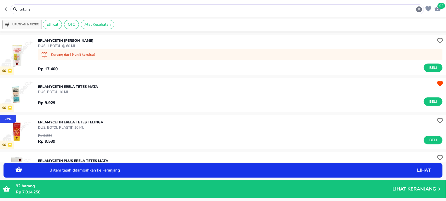
click at [430, 106] on div "ERLAMYCETIN Erela TETES MATA DUS, BOTOL 10 ML Rp 9.929 Beli" at bounding box center [242, 95] width 408 height 28
click at [432, 102] on button "Beli" at bounding box center [432, 102] width 19 height 8
click at [434, 102] on icon at bounding box center [438, 102] width 8 height 6
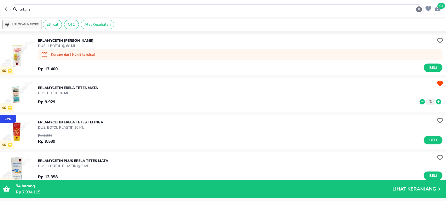
drag, startPoint x: 34, startPoint y: 8, endPoint x: 3, endPoint y: 11, distance: 31.7
click at [19, 11] on input "erlam" at bounding box center [217, 9] width 396 height 6
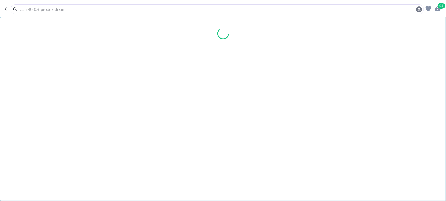
type input "h"
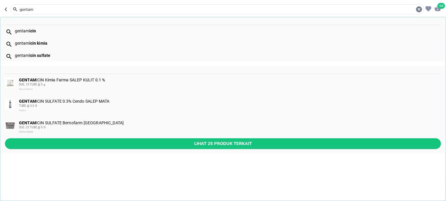
type input "gentam"
click at [70, 86] on div "DUS, 10 TUBE @ 5 g" at bounding box center [229, 84] width 421 height 5
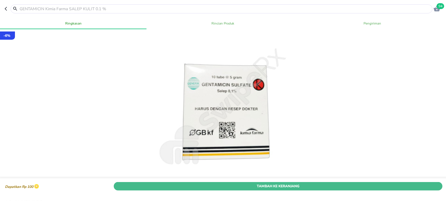
click at [241, 183] on span "Tambah Ke Keranjang" at bounding box center [278, 186] width 320 height 6
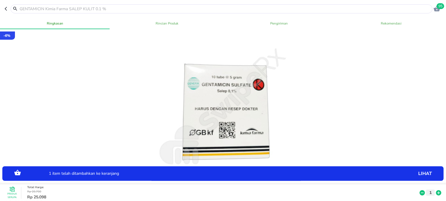
click at [75, 9] on input "text" at bounding box center [225, 9] width 412 height 6
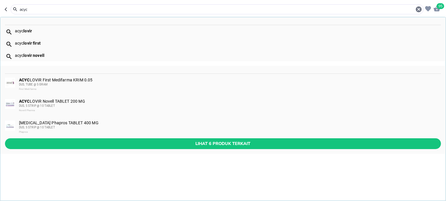
type input "acyc"
click at [97, 85] on div "DUS, TUBE @ 5 GRAM" at bounding box center [229, 84] width 421 height 5
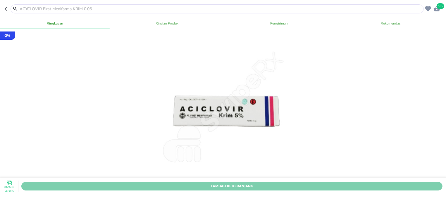
scroll to position [74, 0]
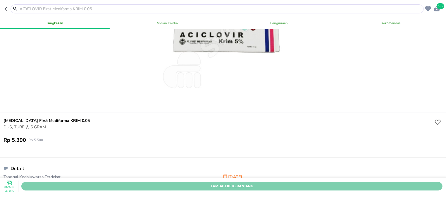
click at [260, 183] on span "Tambah Ke Keranjang" at bounding box center [232, 186] width 412 height 6
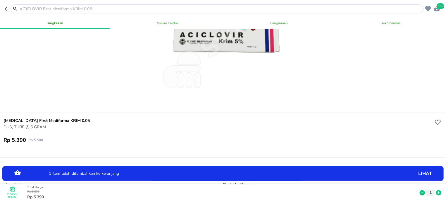
click at [434, 190] on icon at bounding box center [438, 193] width 8 height 6
click at [136, 8] on input "text" at bounding box center [220, 9] width 403 height 6
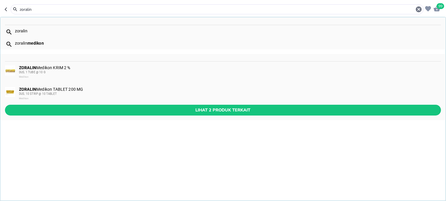
type input "zoralin"
click at [97, 73] on div "DUS, 1 TUBE @ 10 G" at bounding box center [229, 72] width 421 height 5
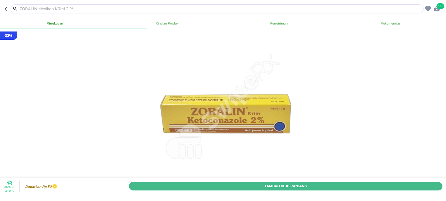
click at [197, 183] on span "Tambah Ke Keranjang" at bounding box center [285, 186] width 304 height 6
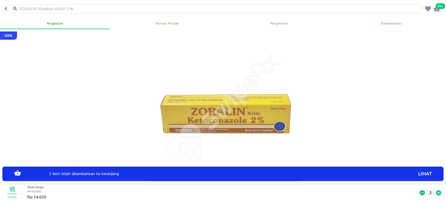
click at [89, 6] on input "text" at bounding box center [220, 9] width 403 height 6
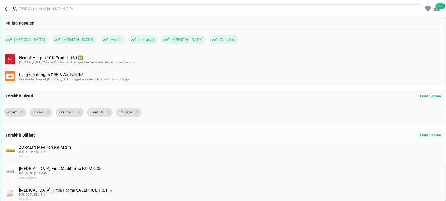
click at [434, 8] on icon "button" at bounding box center [436, 9] width 6 height 6
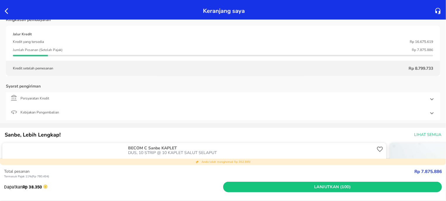
scroll to position [1525, 0]
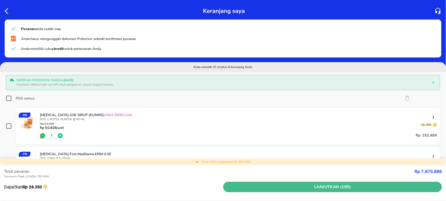
scroll to position [1525, 0]
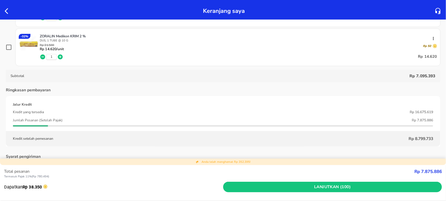
click at [8, 12] on icon "button" at bounding box center [8, 11] width 7 height 7
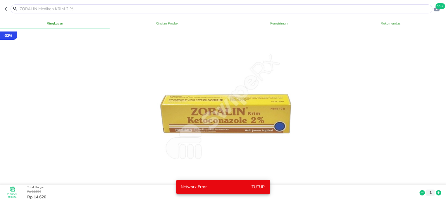
click at [9, 13] on div at bounding box center [218, 8] width 427 height 9
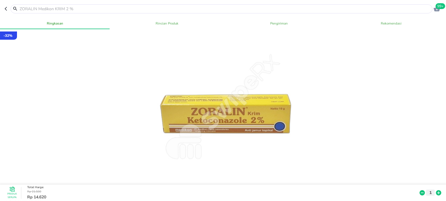
click at [8, 8] on icon "button" at bounding box center [7, 8] width 5 height 5
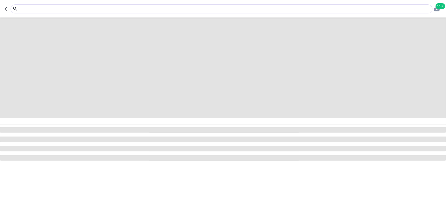
click at [8, 8] on icon "button" at bounding box center [7, 8] width 5 height 5
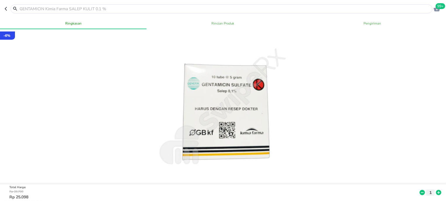
click at [8, 8] on icon "button" at bounding box center [7, 8] width 5 height 5
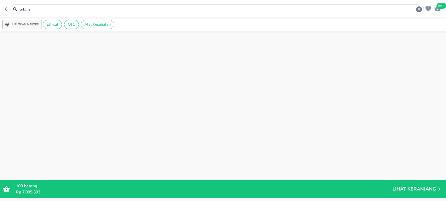
click at [8, 8] on icon "button" at bounding box center [7, 9] width 5 height 5
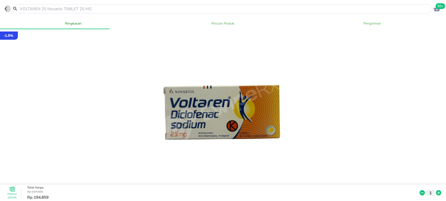
click at [8, 8] on icon "button" at bounding box center [7, 8] width 5 height 5
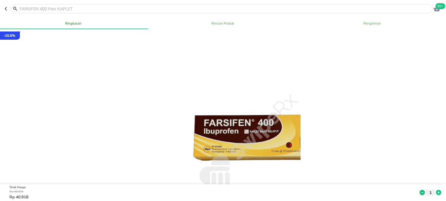
click at [8, 8] on icon "button" at bounding box center [7, 8] width 5 height 5
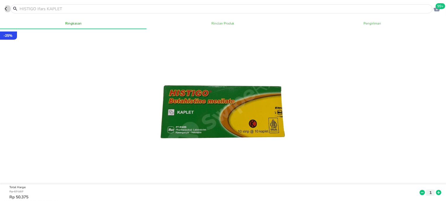
click at [8, 8] on icon "button" at bounding box center [7, 8] width 5 height 5
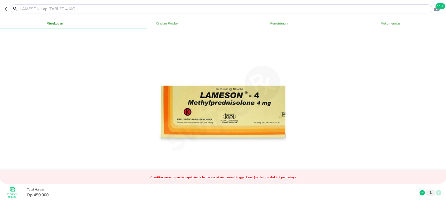
click at [8, 8] on icon "button" at bounding box center [7, 8] width 5 height 5
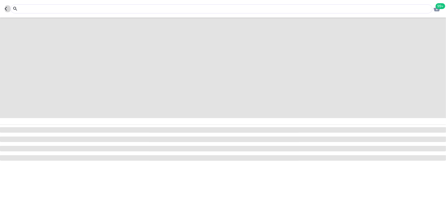
click at [8, 8] on icon "button" at bounding box center [7, 8] width 5 height 5
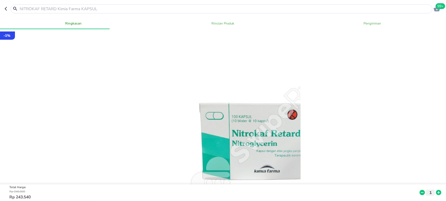
click at [8, 8] on icon "button" at bounding box center [7, 8] width 5 height 5
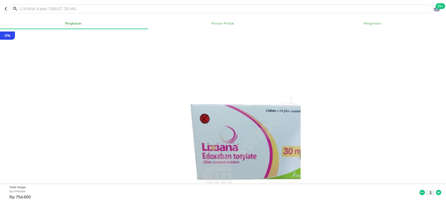
click at [8, 8] on icon "button" at bounding box center [7, 8] width 5 height 5
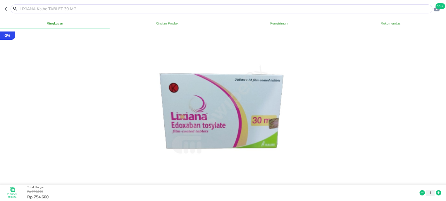
click at [8, 8] on icon "button" at bounding box center [7, 8] width 5 height 5
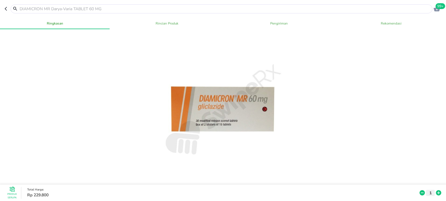
click at [8, 8] on icon "button" at bounding box center [7, 8] width 5 height 5
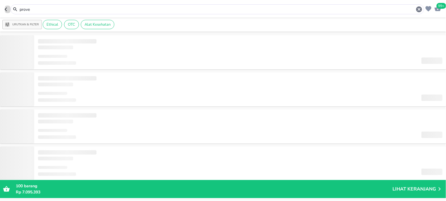
click at [8, 8] on icon "button" at bounding box center [7, 9] width 5 height 5
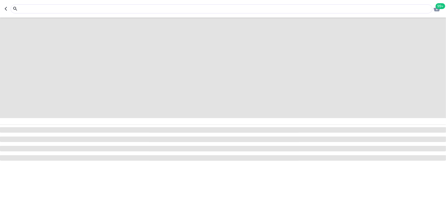
click at [8, 8] on icon "button" at bounding box center [7, 8] width 5 height 5
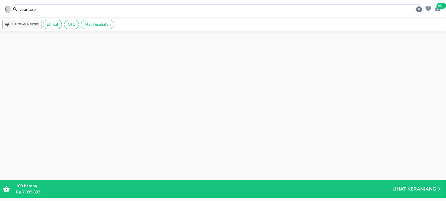
click at [8, 8] on icon "button" at bounding box center [7, 9] width 5 height 5
type input "madu tj"
click at [8, 8] on icon "button" at bounding box center [7, 9] width 5 height 5
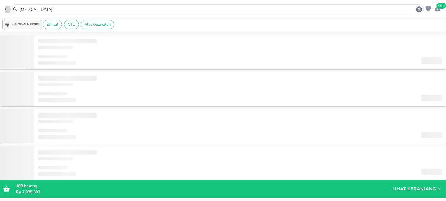
click at [8, 8] on icon "button" at bounding box center [7, 9] width 5 height 5
type input "sanmol"
click at [8, 8] on icon "button" at bounding box center [7, 9] width 5 height 5
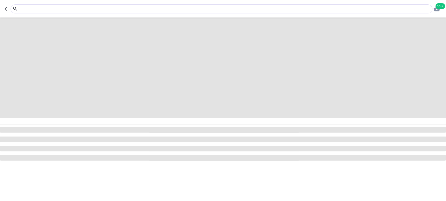
click at [8, 8] on icon "button" at bounding box center [7, 8] width 5 height 5
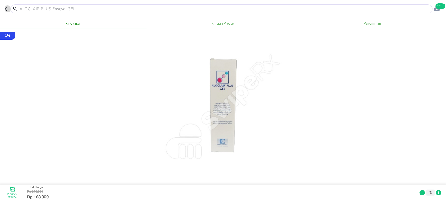
click at [8, 8] on icon "button" at bounding box center [7, 8] width 5 height 5
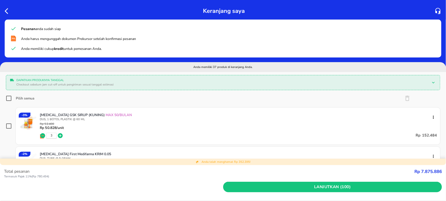
click at [8, 8] on icon "button" at bounding box center [8, 11] width 7 height 7
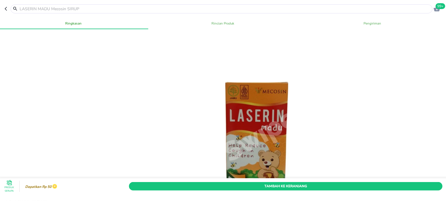
click at [8, 8] on icon "button" at bounding box center [7, 8] width 5 height 5
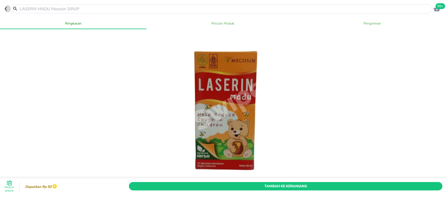
click at [8, 8] on icon "button" at bounding box center [7, 8] width 5 height 5
